Goal: Information Seeking & Learning: Understand process/instructions

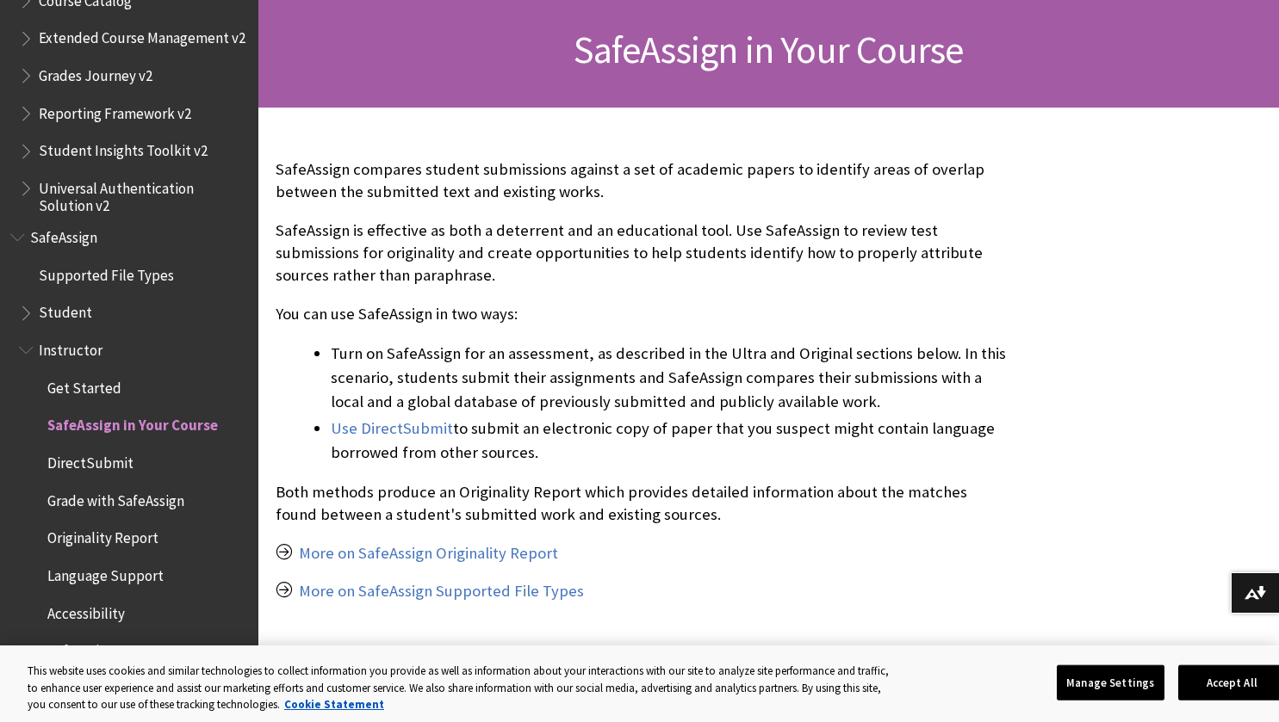
scroll to position [258, 0]
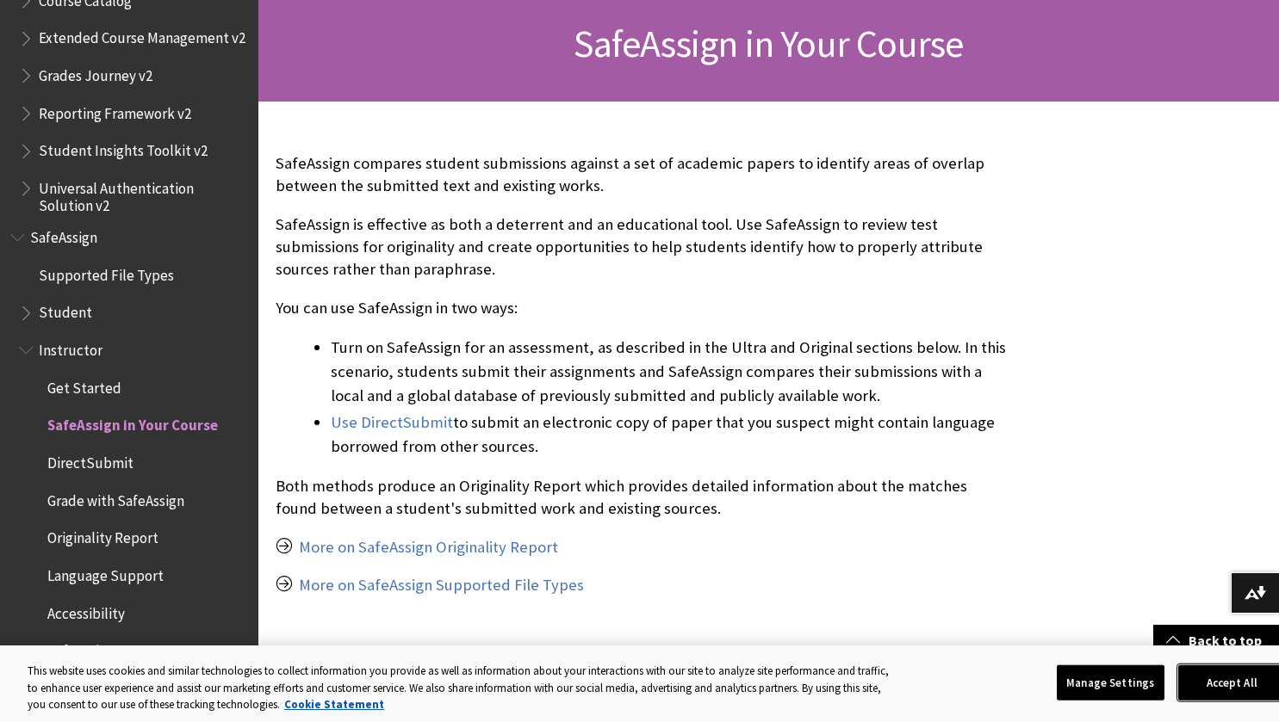
click at [1236, 682] on button "Accept All" at bounding box center [1232, 683] width 108 height 36
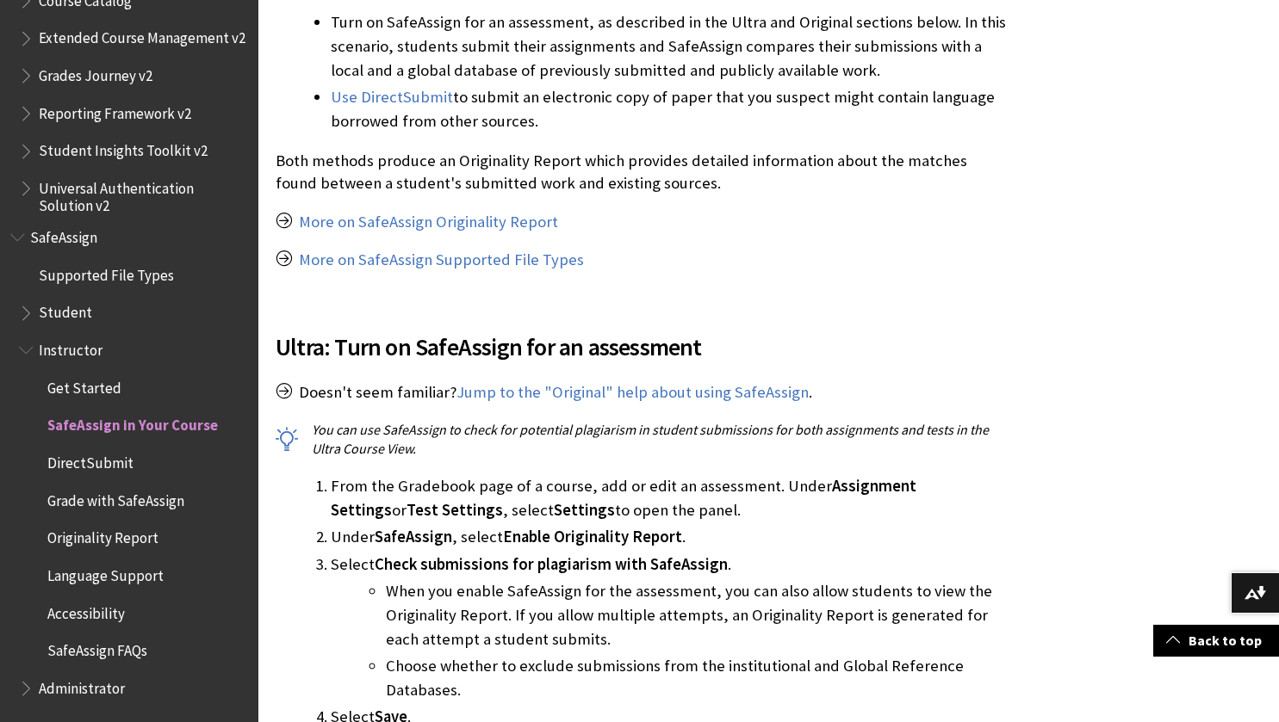
scroll to position [603, 0]
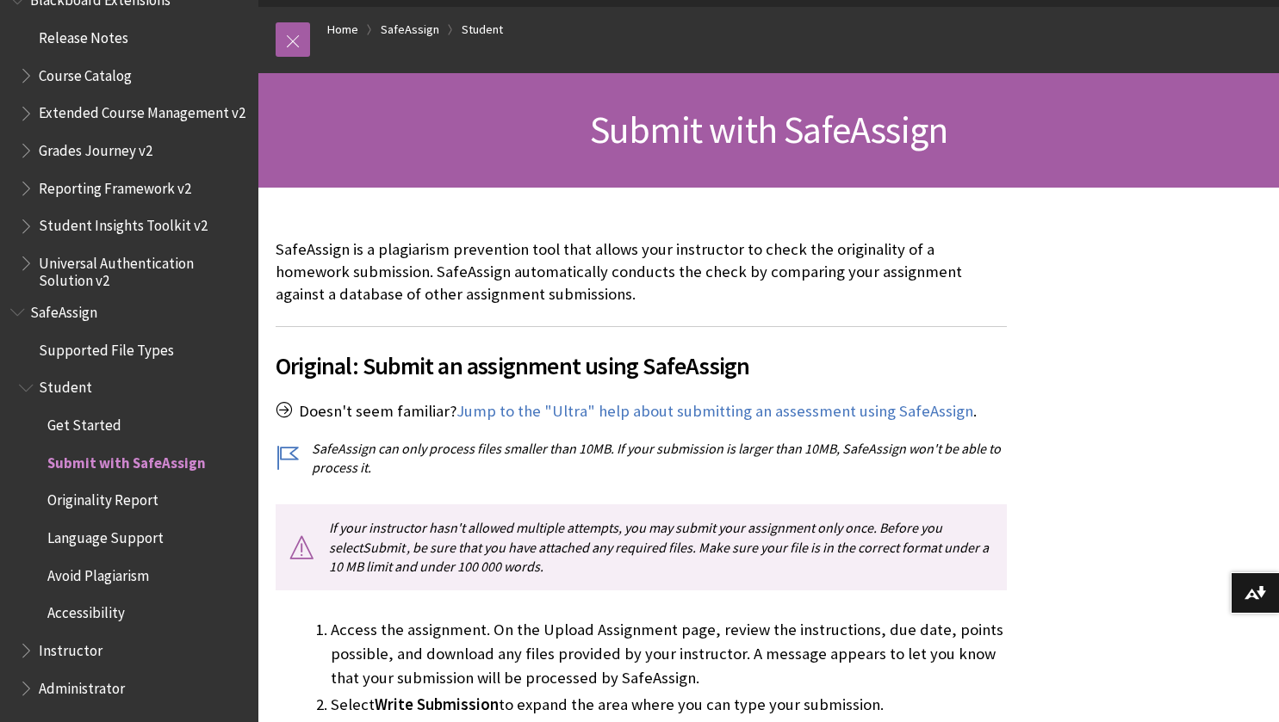
scroll to position [258, 0]
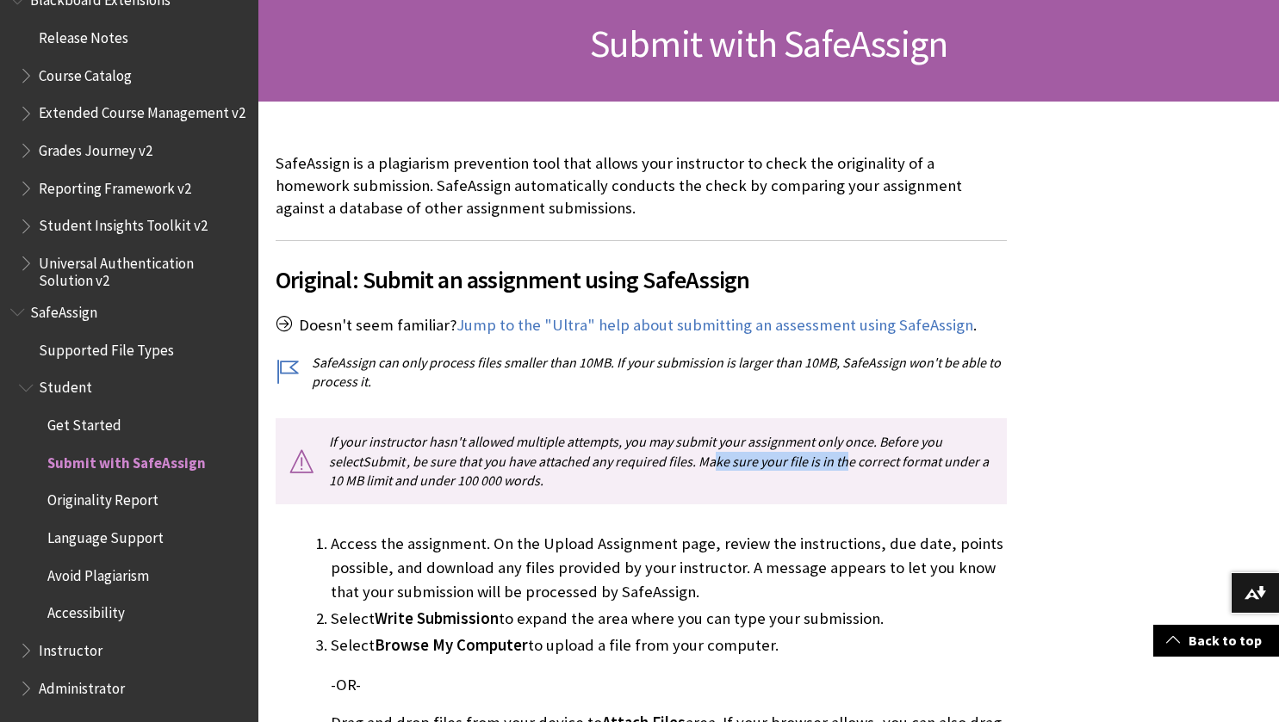
drag, startPoint x: 688, startPoint y: 454, endPoint x: 808, endPoint y: 461, distance: 119.9
click at [808, 461] on p "If your instructor hasn't allowed multiple attempts, you may submit your assign…" at bounding box center [641, 460] width 731 height 85
drag, startPoint x: 818, startPoint y: 476, endPoint x: 797, endPoint y: 477, distance: 20.7
click at [816, 476] on p "If your instructor hasn't allowed multiple attempts, you may submit your assign…" at bounding box center [641, 460] width 731 height 85
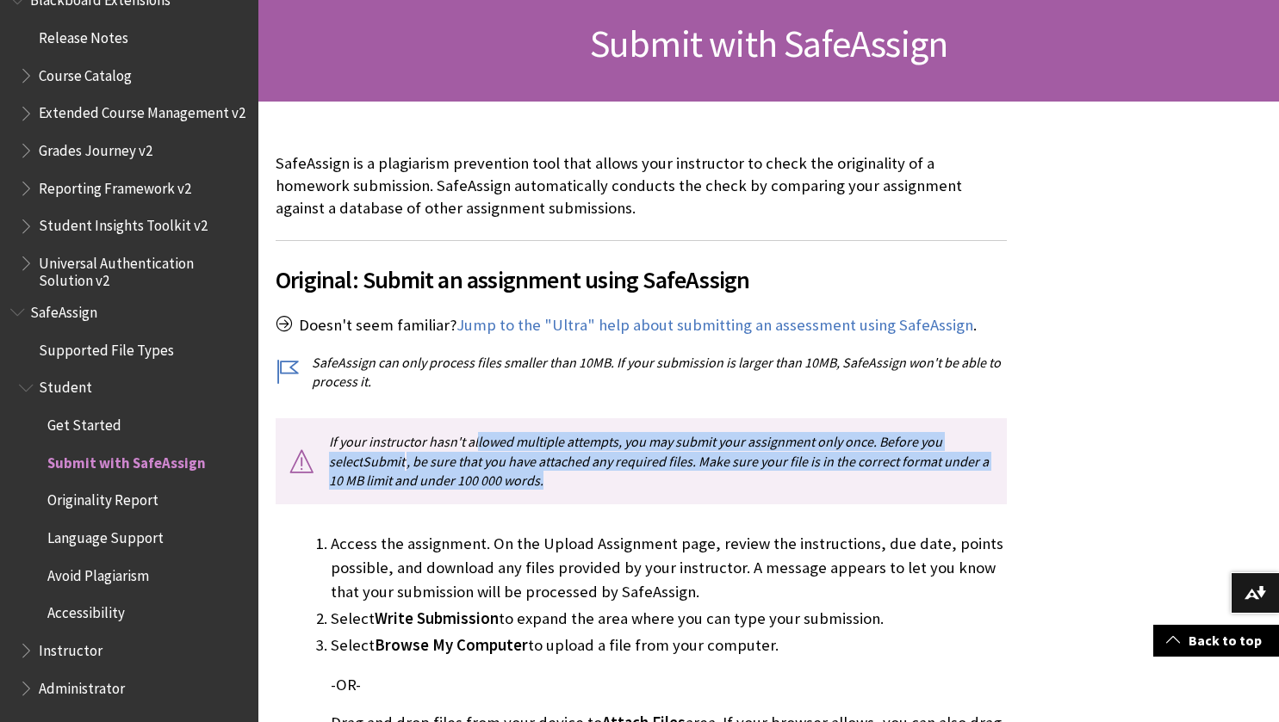
drag, startPoint x: 613, startPoint y: 483, endPoint x: 480, endPoint y: 437, distance: 140.5
click at [474, 438] on p "If your instructor hasn't allowed multiple attempts, you may submit your assign…" at bounding box center [641, 460] width 731 height 85
drag, startPoint x: 506, startPoint y: 421, endPoint x: 517, endPoint y: 444, distance: 25.8
click at [506, 421] on p "If your instructor hasn't allowed multiple attempts, you may submit your assign…" at bounding box center [641, 460] width 731 height 85
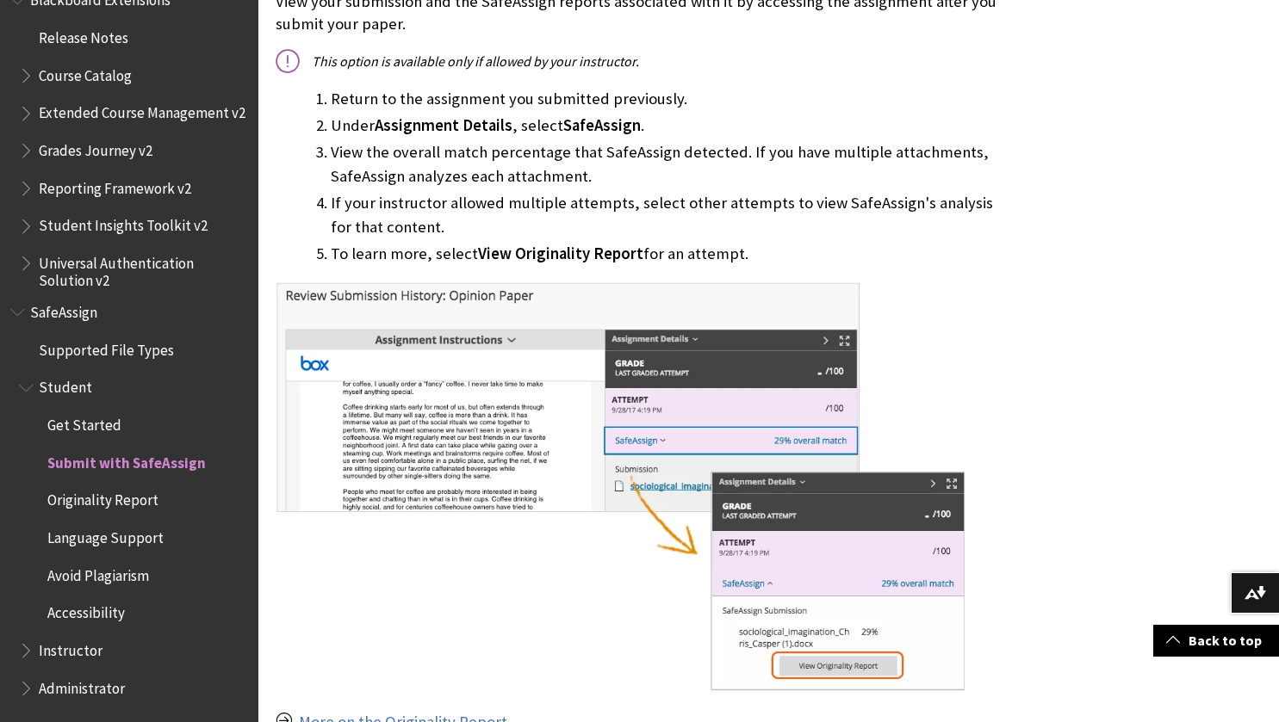
scroll to position [1292, 0]
